Goal: Find specific page/section: Find specific page/section

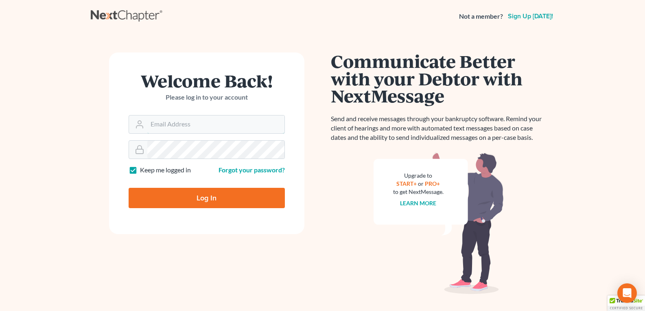
type input "legalstaff@saedilawgroup.com"
click at [206, 202] on input "Log In" at bounding box center [207, 198] width 156 height 20
type input "Thinking..."
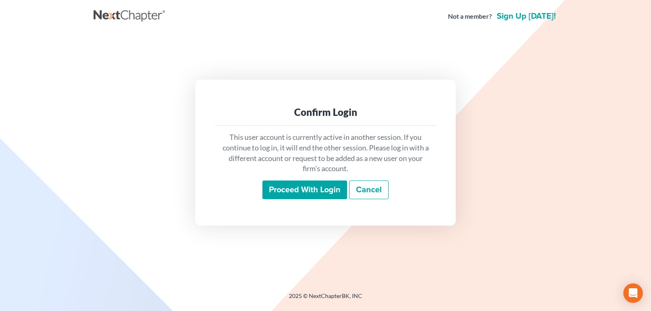
click at [285, 189] on input "Proceed with login" at bounding box center [305, 190] width 85 height 19
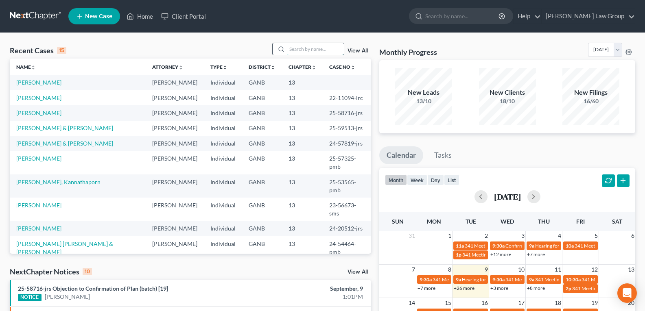
click at [319, 48] on input "search" at bounding box center [315, 49] width 57 height 12
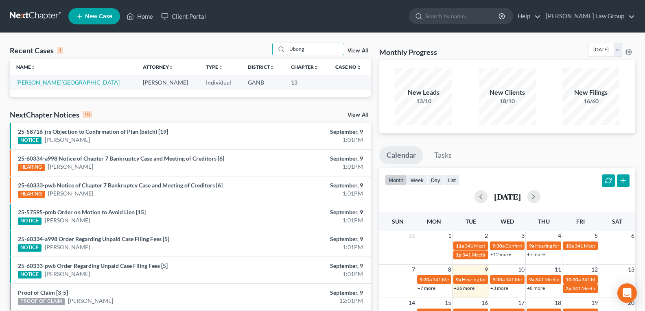
type input "Ubong"
click at [22, 83] on link "[PERSON_NAME][GEOGRAPHIC_DATA]" at bounding box center [67, 82] width 103 height 7
select select "5"
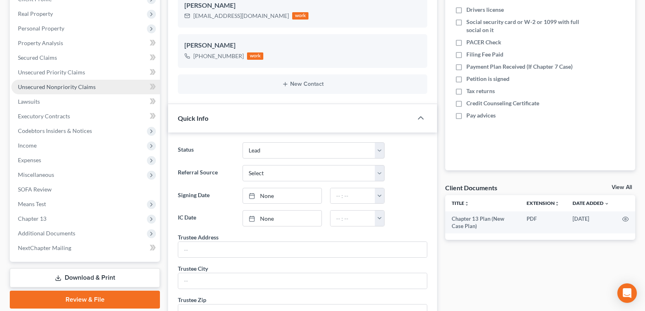
click at [37, 85] on span "Unsecured Nonpriority Claims" at bounding box center [57, 86] width 78 height 7
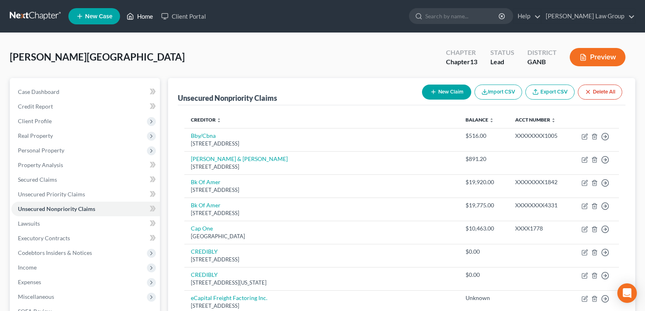
click at [137, 13] on link "Home" at bounding box center [140, 16] width 35 height 15
